Goal: Communication & Community: Ask a question

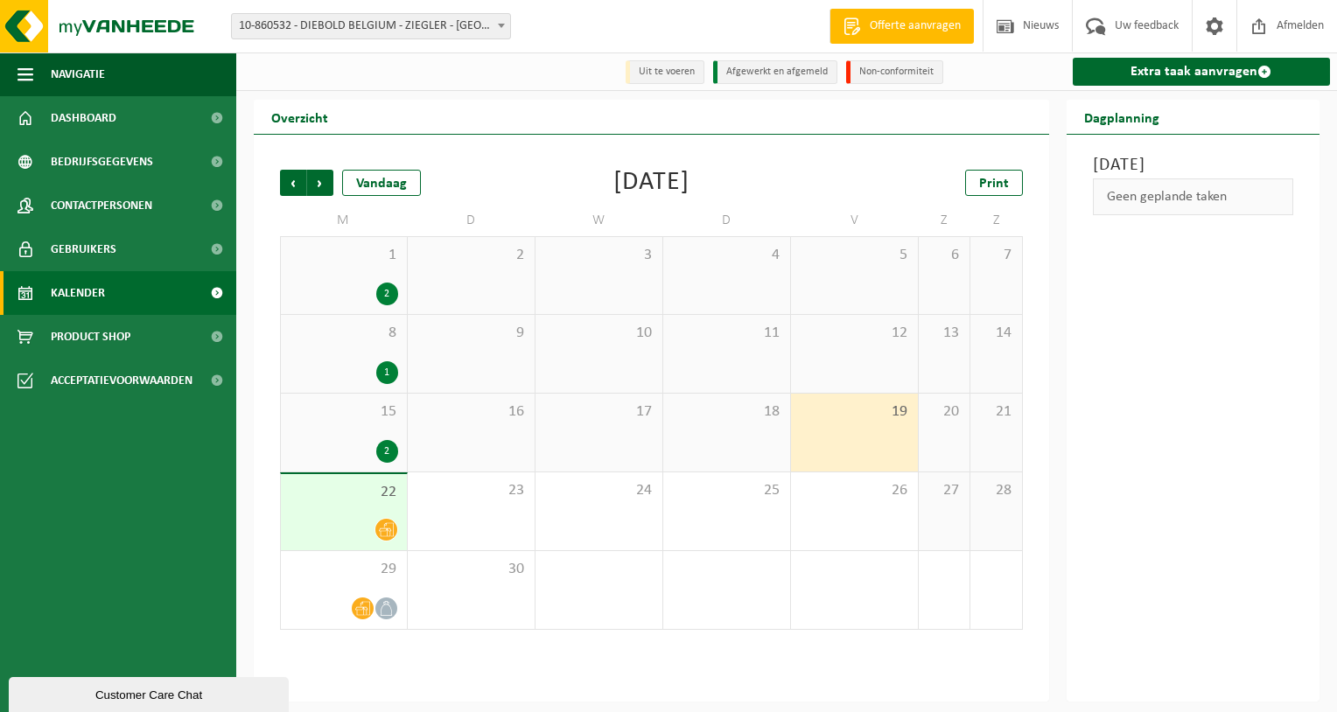
click at [64, 693] on div "Customer Care Chat" at bounding box center [149, 695] width 254 height 13
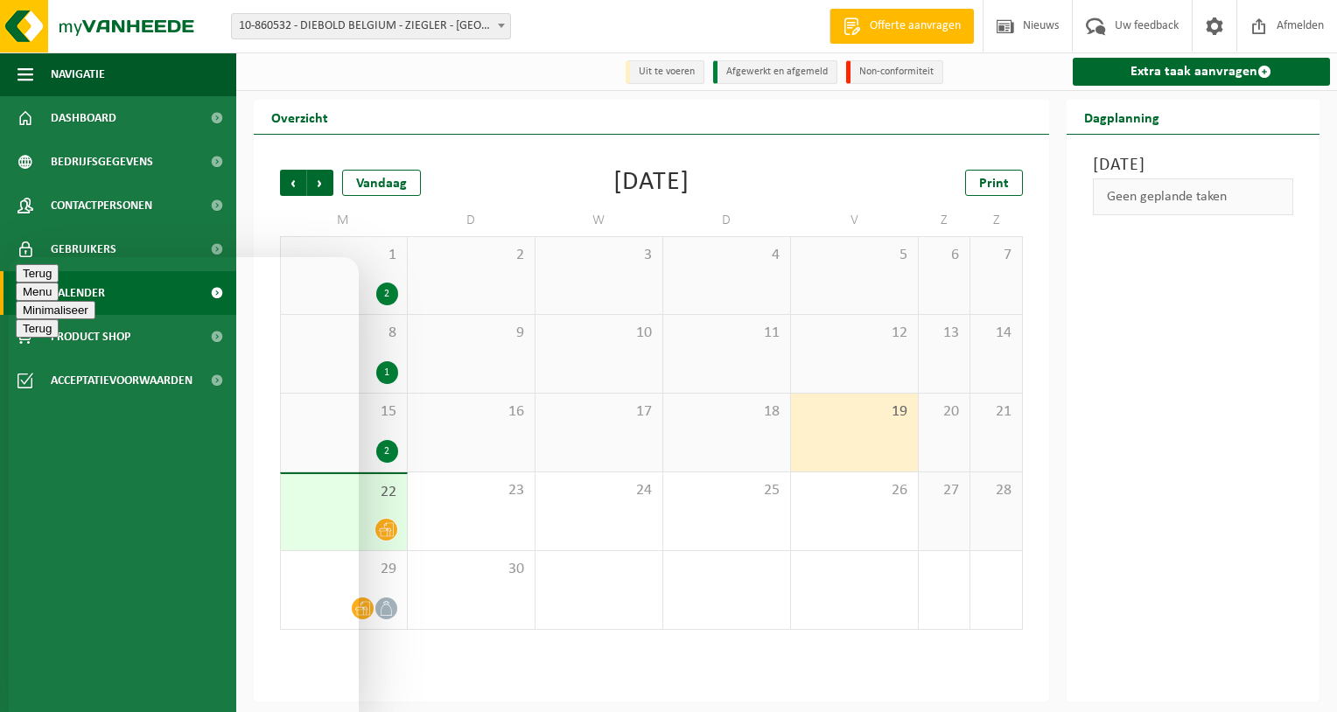
type textarea "Beste, op [DATE] zouden onze PMD bakken geledigd worden, dit is niet gebeurd al…"
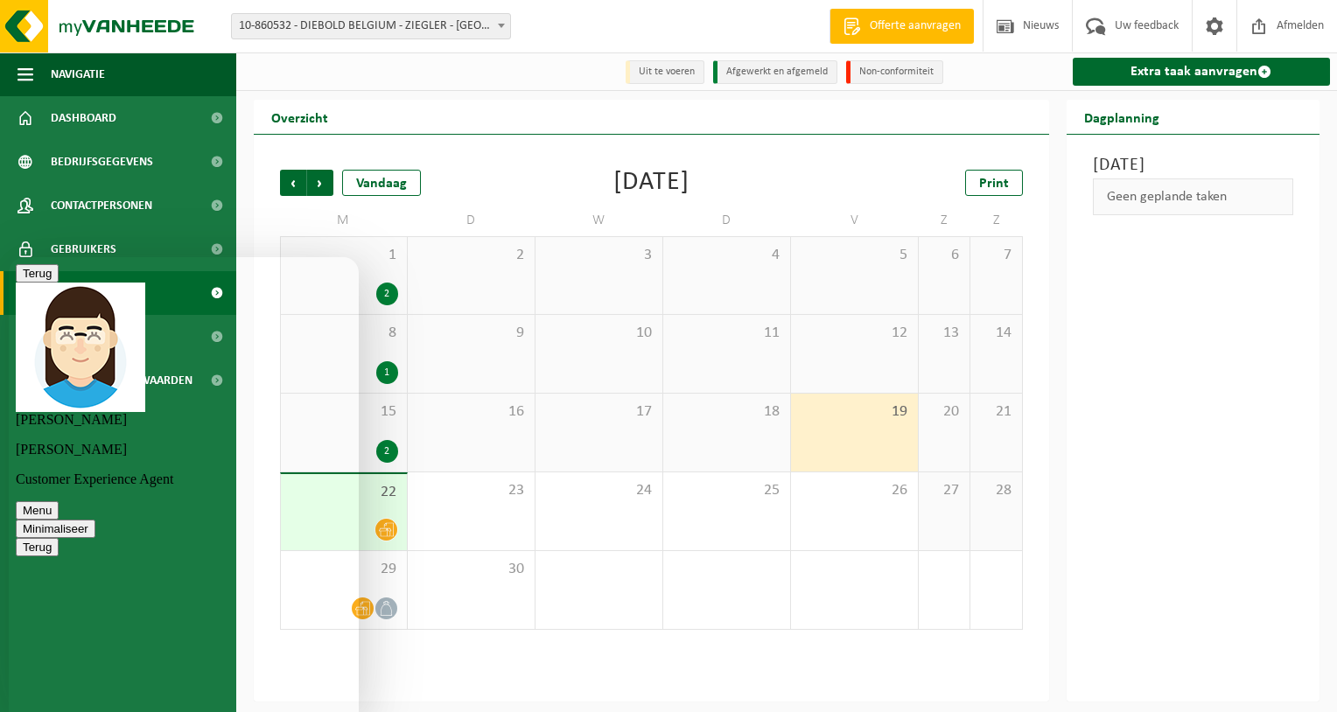
type textarea "ja"
type textarea "Zoals altijd opgegeven tussen 6u30 en 17u aan de gele poort nr11 tegen muur"
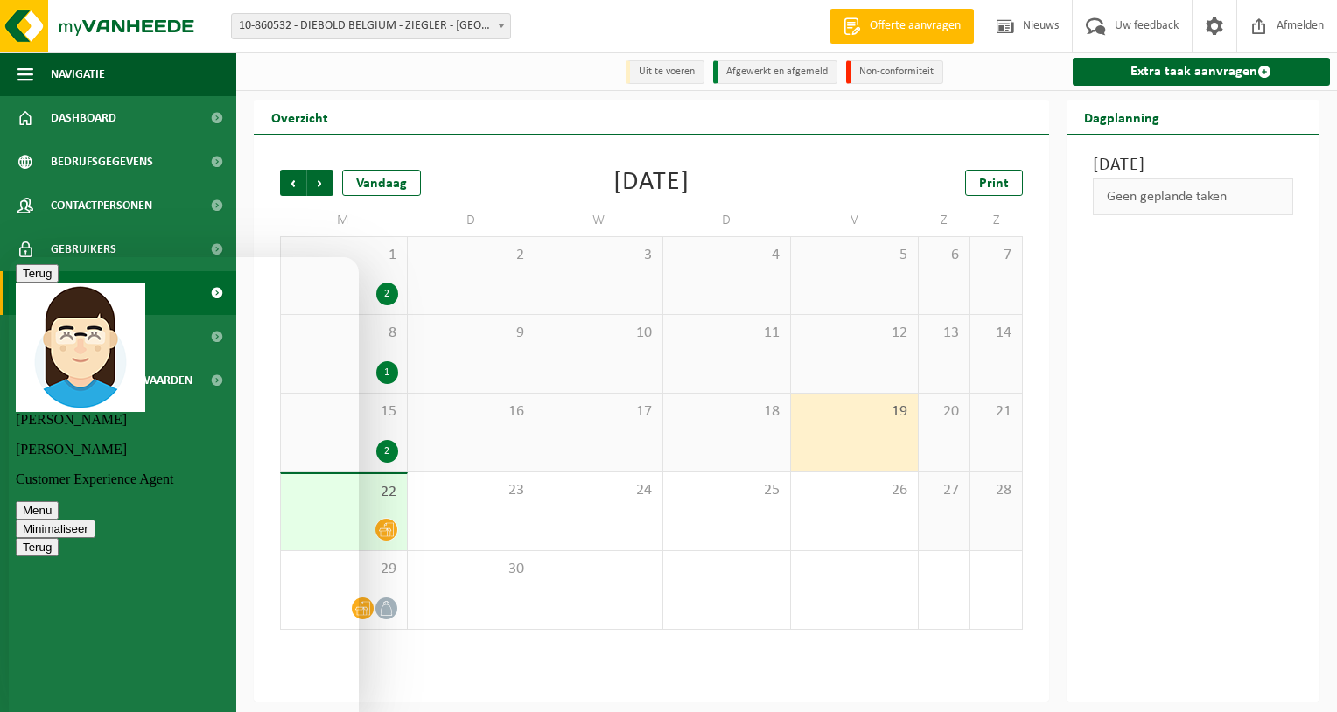
scroll to position [294, 0]
